Goal: Transaction & Acquisition: Purchase product/service

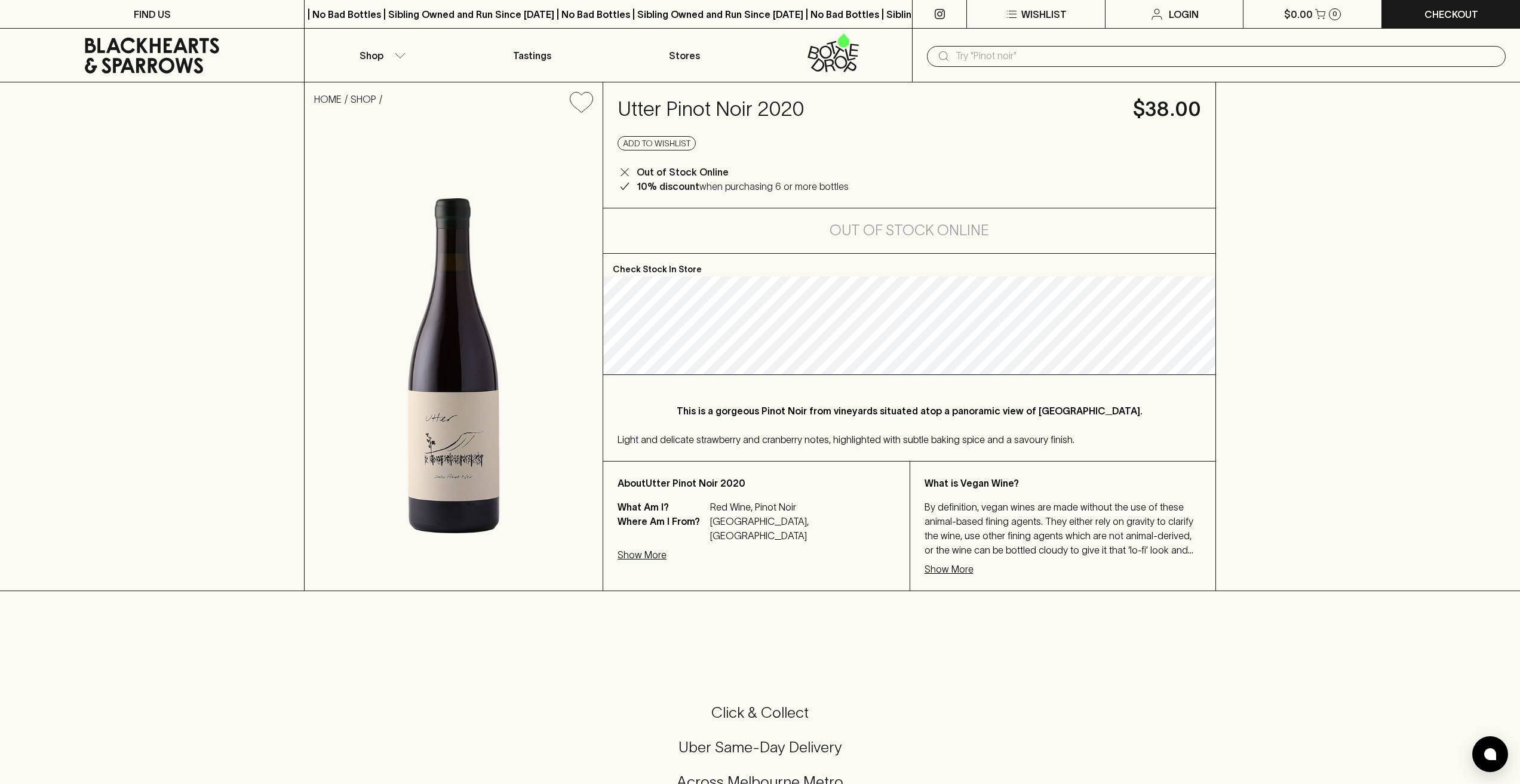
click at [164, 39] on icon at bounding box center [151, 55] width 134 height 36
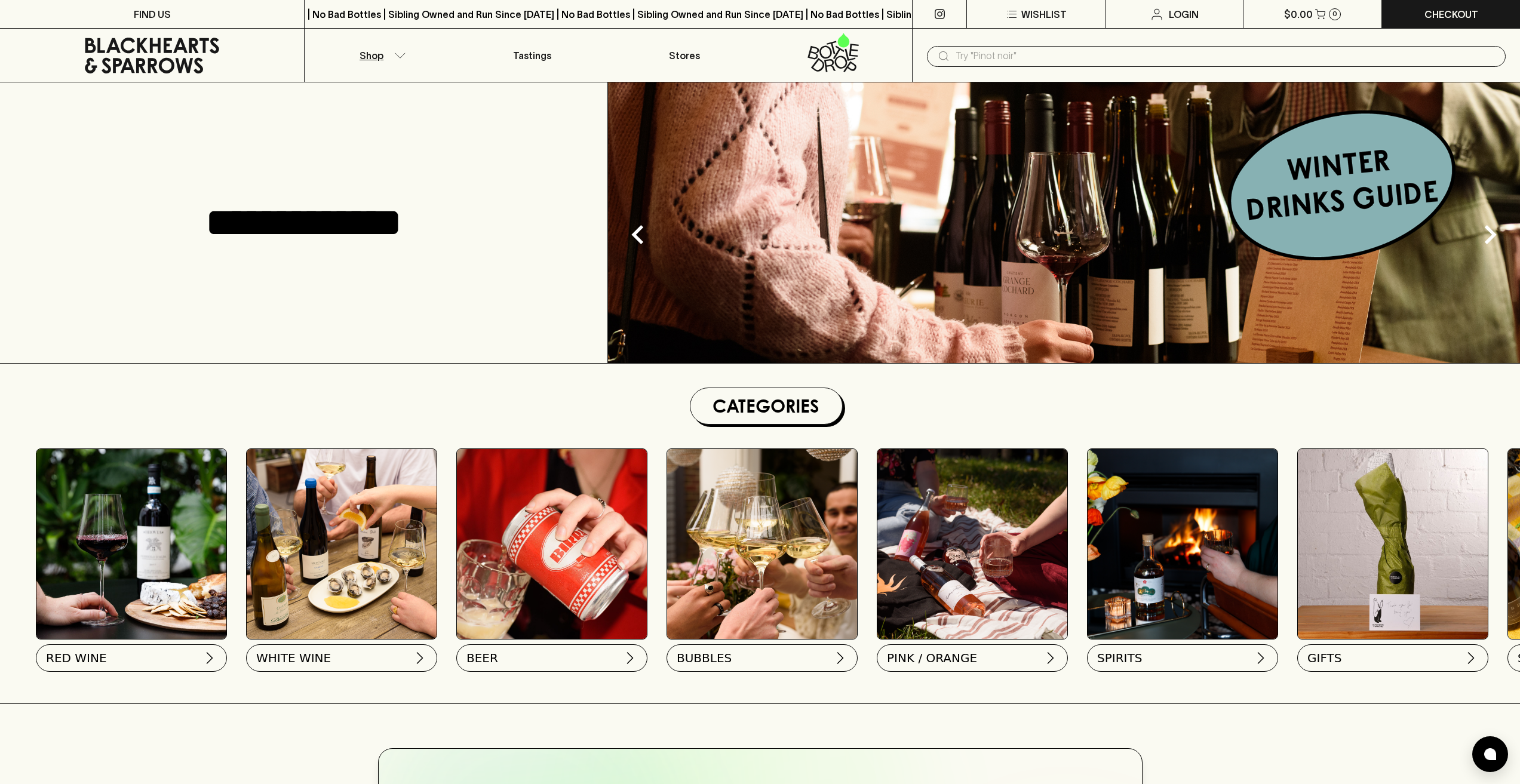
click at [365, 58] on p "Shop" at bounding box center [371, 55] width 24 height 15
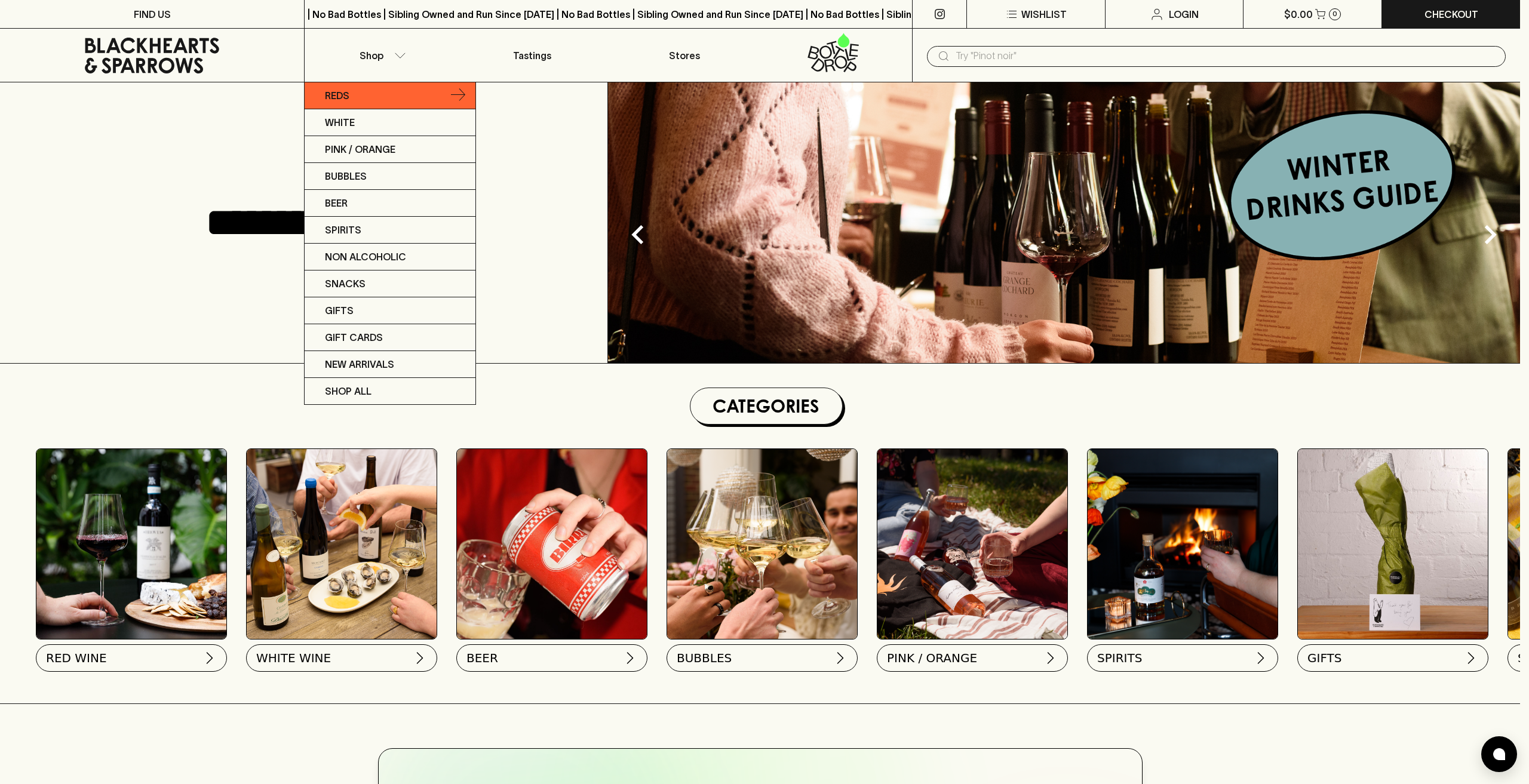
click at [387, 101] on link "Reds" at bounding box center [390, 95] width 171 height 27
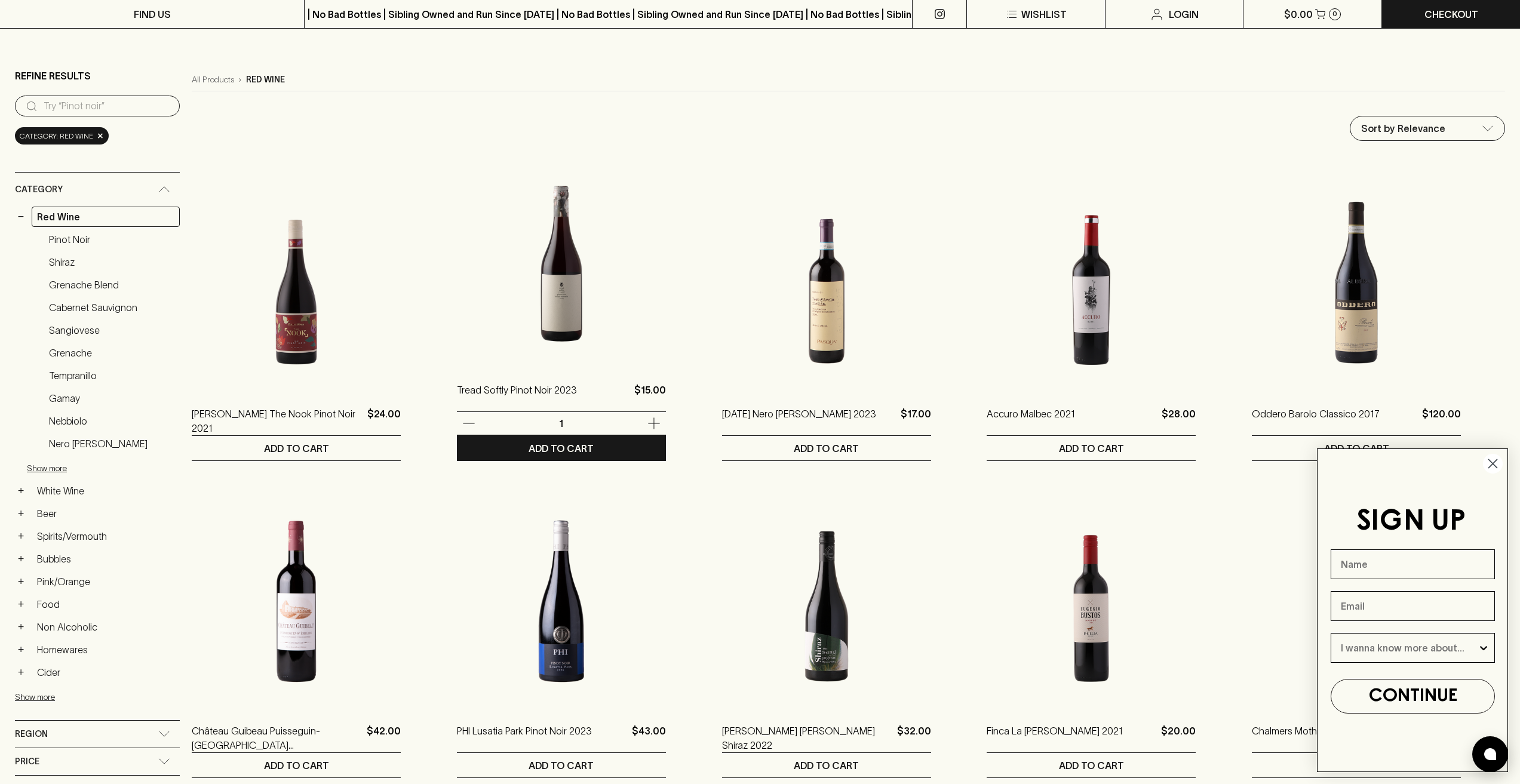
scroll to position [120, 0]
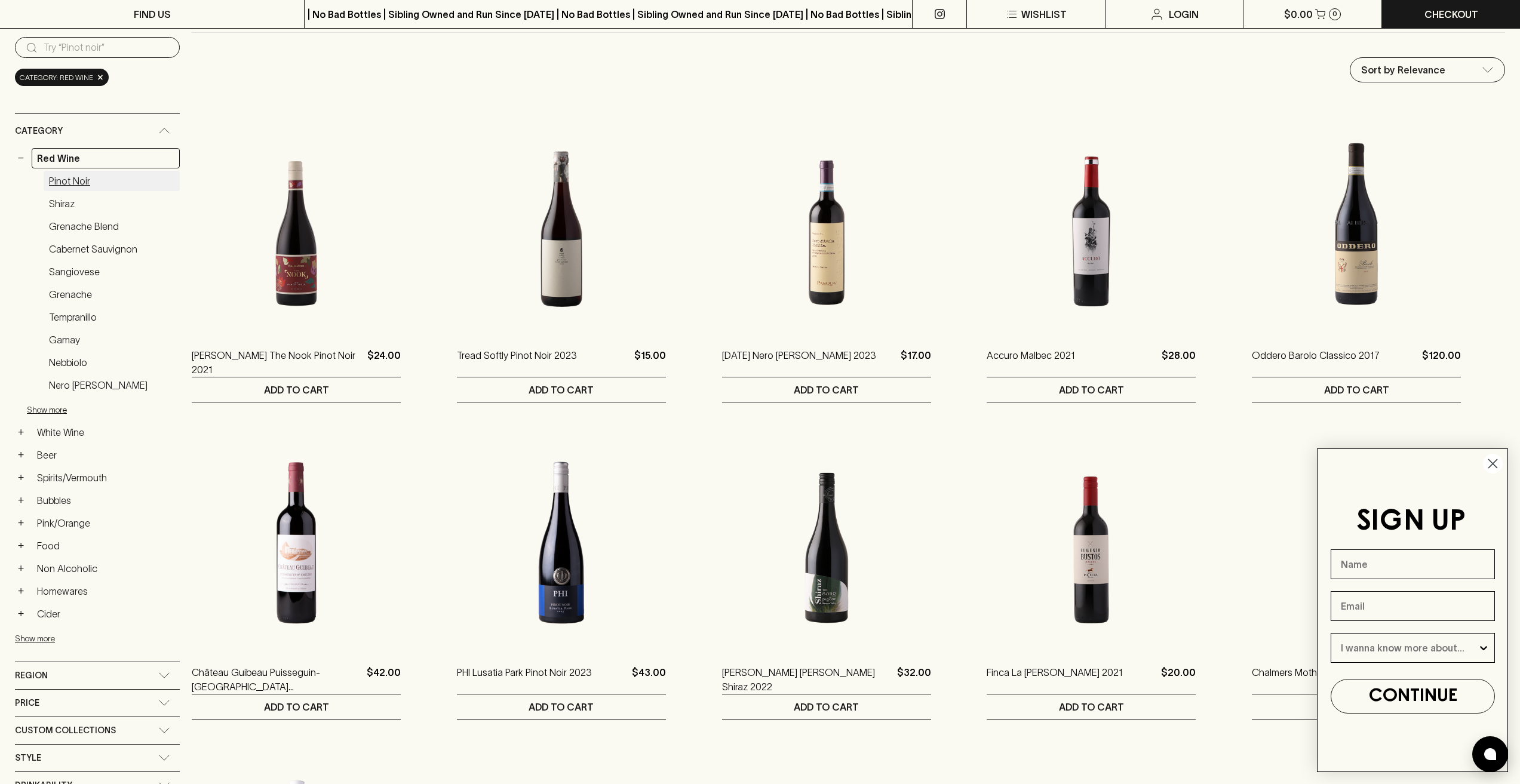
click at [81, 181] on link "Pinot Noir" at bounding box center [111, 181] width 136 height 20
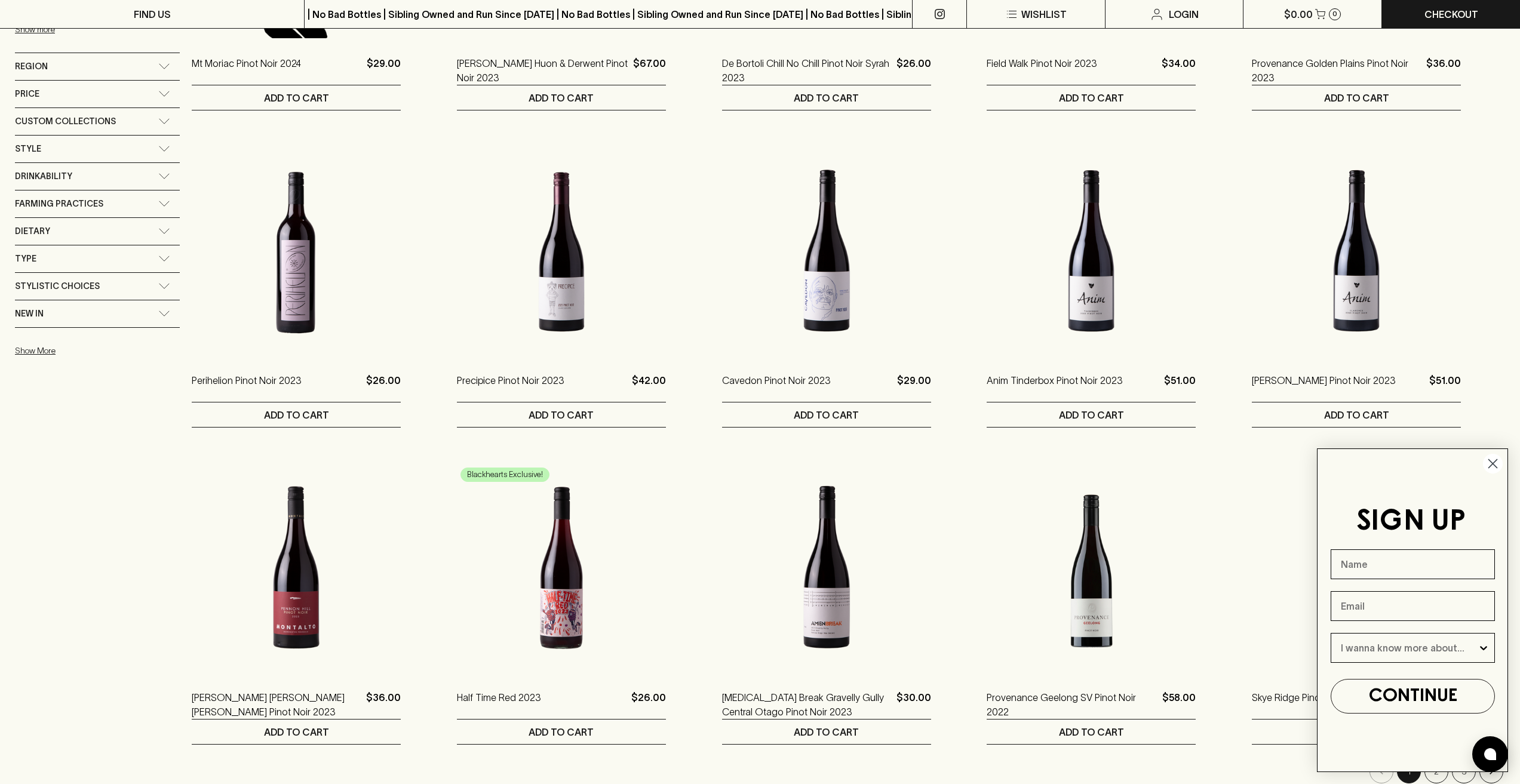
scroll to position [895, 0]
